Goal: Task Accomplishment & Management: Manage account settings

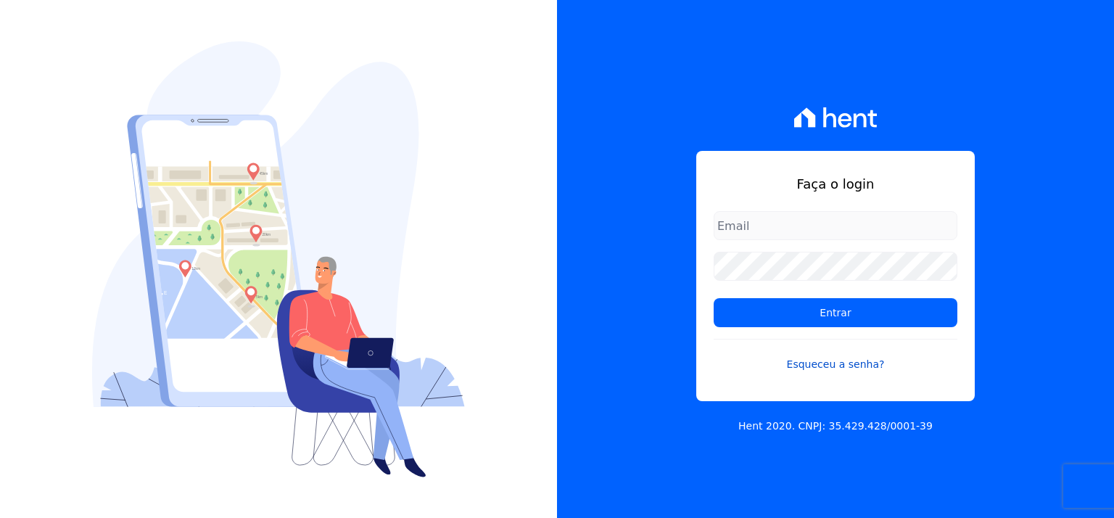
click at [856, 362] on link "Esqueceu a senha?" at bounding box center [836, 355] width 244 height 33
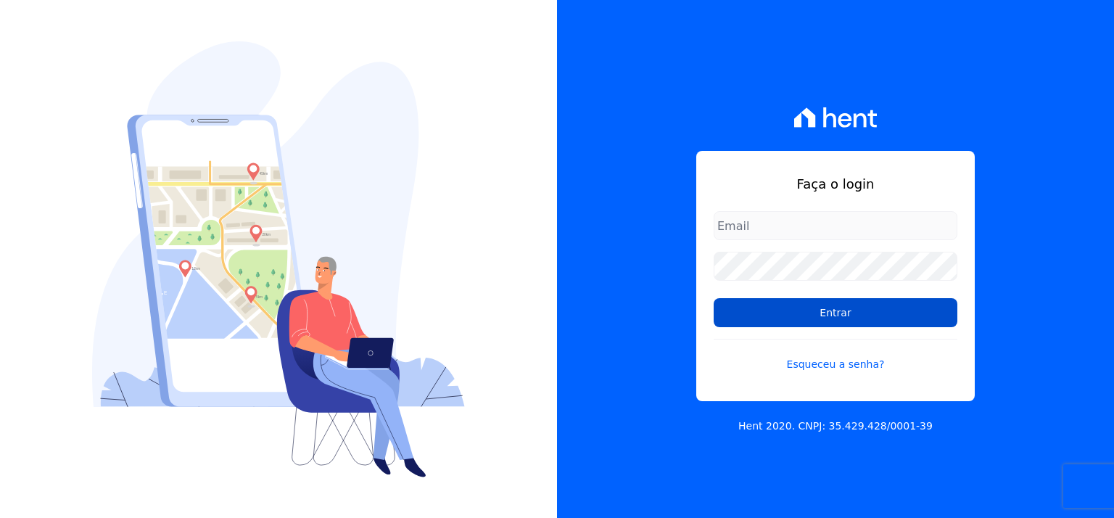
click at [836, 313] on input "Entrar" at bounding box center [836, 312] width 244 height 29
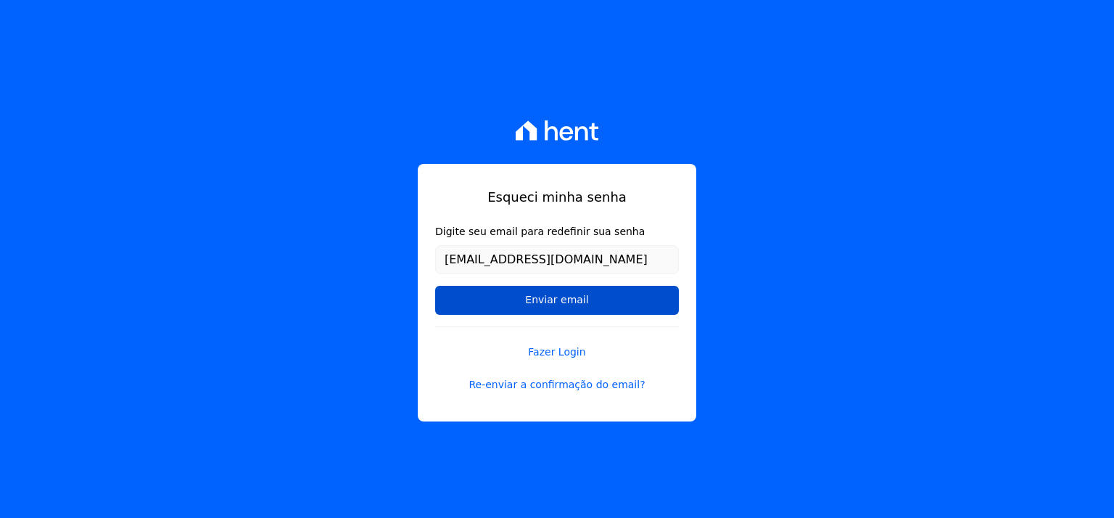
type input "alcimarabatista27@gmail.com"
click at [566, 309] on input "Enviar email" at bounding box center [557, 300] width 244 height 29
click at [566, 305] on input "Enviar email" at bounding box center [557, 300] width 244 height 29
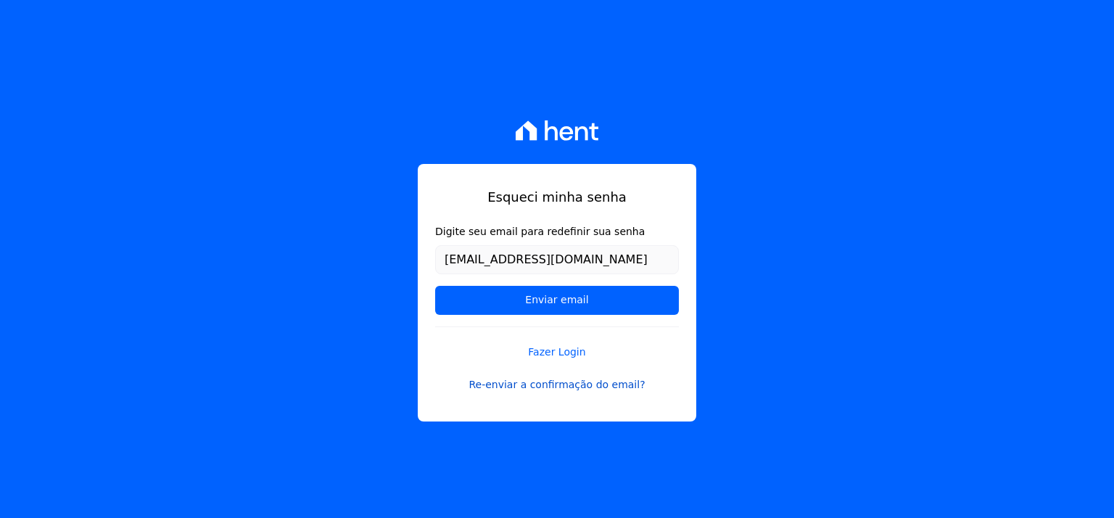
click at [560, 383] on link "Re-enviar a confirmação do email?" at bounding box center [557, 384] width 244 height 15
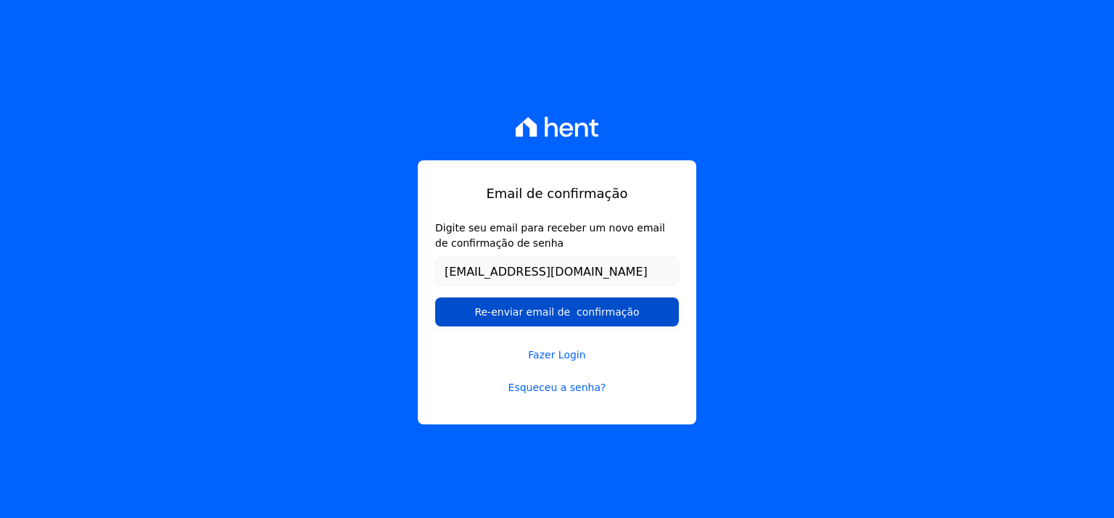
type input "[EMAIL_ADDRESS][DOMAIN_NAME]"
click at [583, 315] on input "Re-enviar email de confirmação" at bounding box center [557, 311] width 244 height 29
